Goal: Navigation & Orientation: Find specific page/section

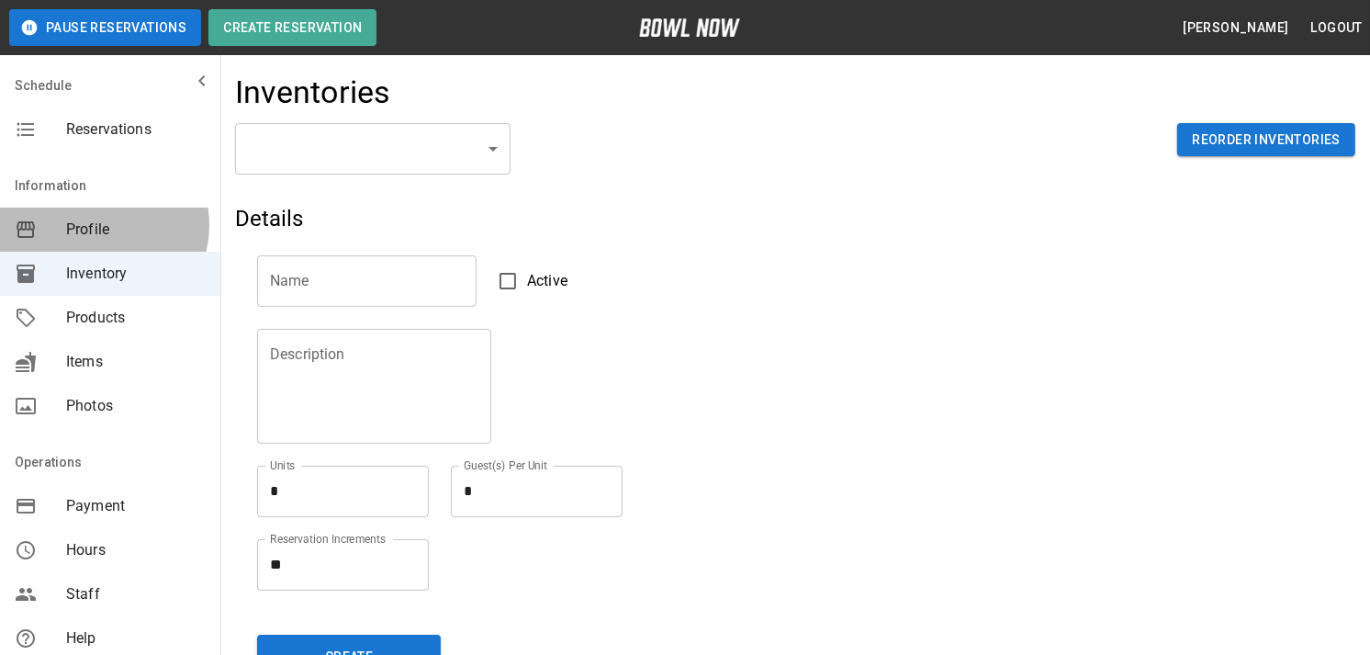
click at [98, 225] on span "Profile" at bounding box center [136, 229] width 140 height 22
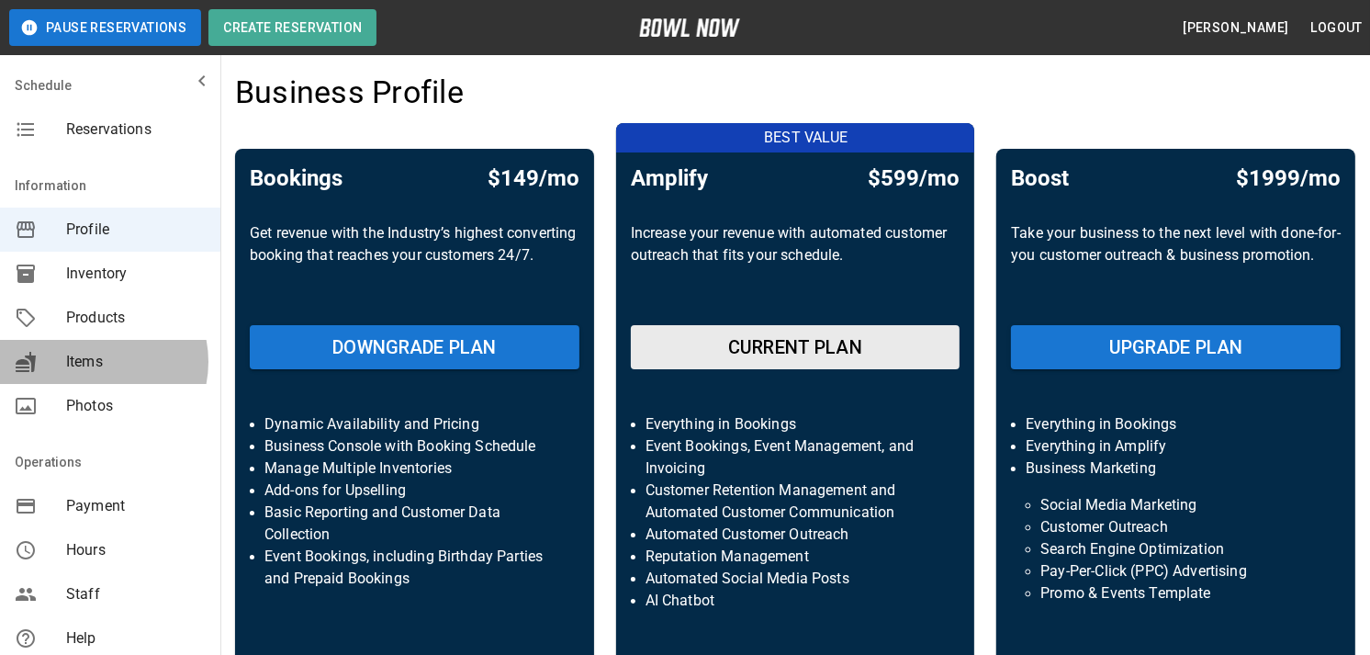
click at [95, 362] on span "Items" at bounding box center [136, 362] width 140 height 22
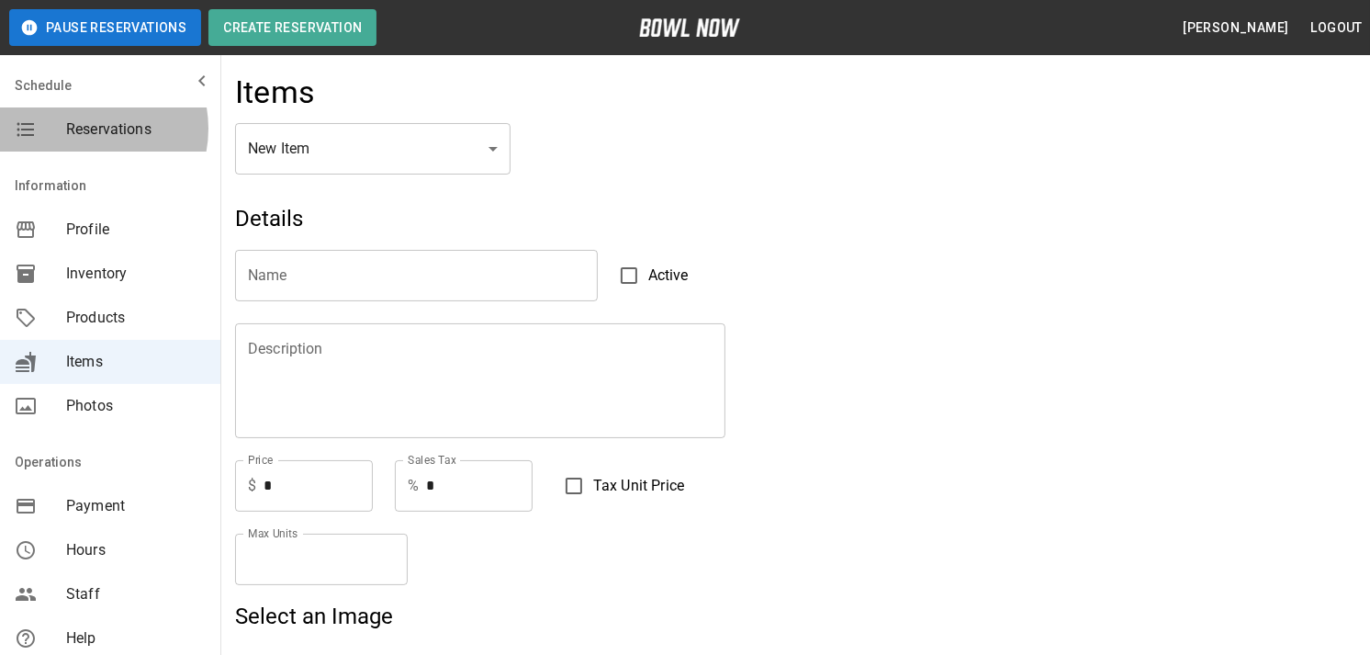
click at [85, 129] on span "Reservations" at bounding box center [136, 129] width 140 height 22
